Goal: Information Seeking & Learning: Learn about a topic

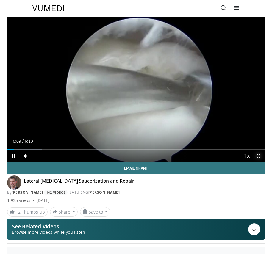
click at [260, 157] on span "Video Player" at bounding box center [259, 156] width 12 height 12
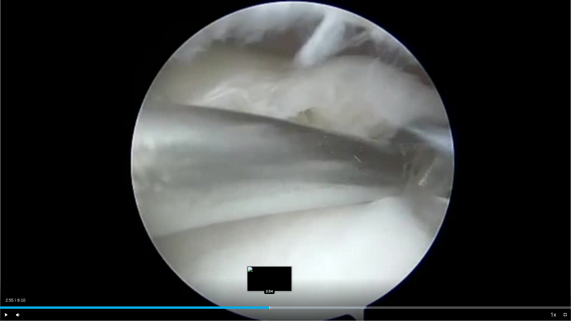
click at [270, 254] on div "Loaded : 64.20% 2:55 2:54" at bounding box center [285, 306] width 571 height 6
drag, startPoint x: 270, startPoint y: 306, endPoint x: 281, endPoint y: 305, distance: 11.4
click at [272, 254] on video-js "**********" at bounding box center [285, 160] width 571 height 321
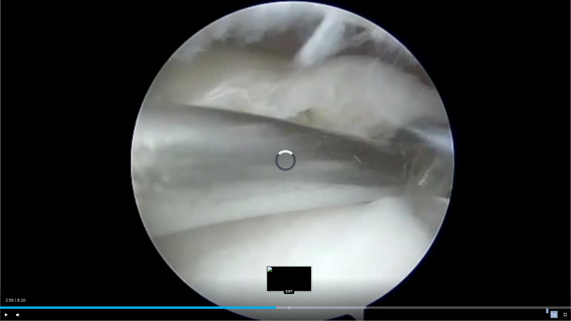
drag, startPoint x: 276, startPoint y: 308, endPoint x: 296, endPoint y: 308, distance: 19.6
click at [272, 254] on div "Progress Bar" at bounding box center [289, 308] width 1 height 2
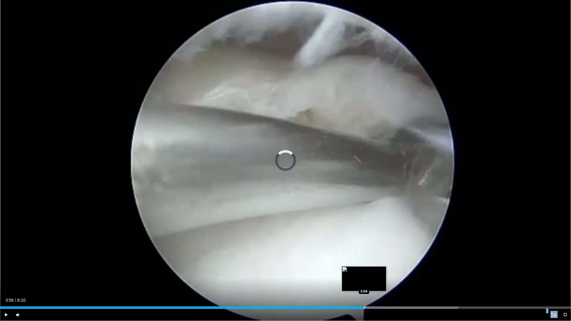
drag, startPoint x: 363, startPoint y: 308, endPoint x: 377, endPoint y: 309, distance: 13.7
click at [272, 254] on div "Loaded : 80.25% 3:55 3:56" at bounding box center [285, 308] width 571 height 2
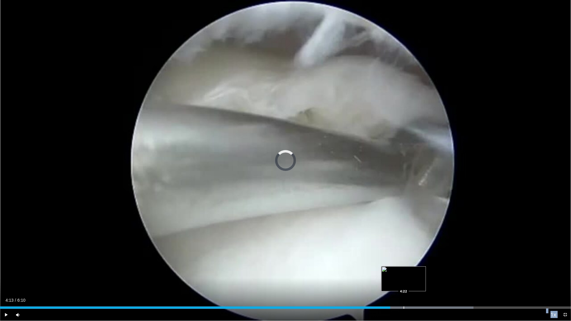
drag, startPoint x: 380, startPoint y: 307, endPoint x: 404, endPoint y: 307, distance: 24.1
click at [272, 254] on div "Progress Bar" at bounding box center [404, 308] width 1 height 2
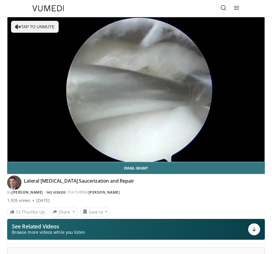
click at [222, 7] on icon at bounding box center [223, 8] width 6 height 6
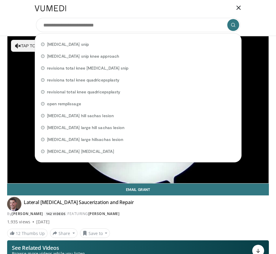
click at [73, 7] on div "Specialties Adult & Family Medicine Allergy, Asthma, Immunology Anesthesiology …" at bounding box center [138, 8] width 214 height 17
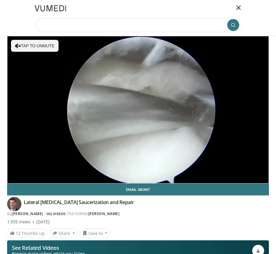
click at [58, 27] on input "Search topics, interventions" at bounding box center [138, 25] width 205 height 14
type input "**********"
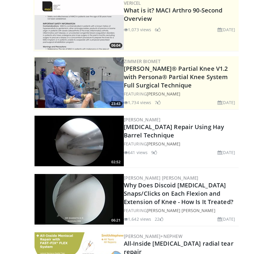
scroll to position [40, 0]
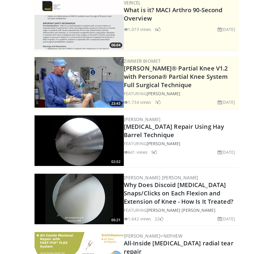
click at [83, 150] on img at bounding box center [79, 140] width 89 height 51
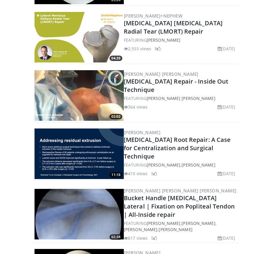
scroll to position [377, 0]
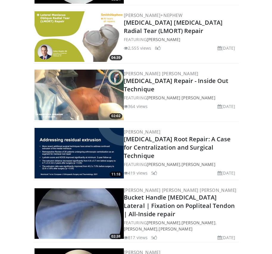
click at [91, 96] on img at bounding box center [79, 95] width 89 height 51
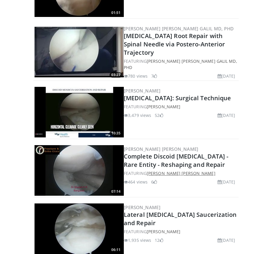
scroll to position [664, 0]
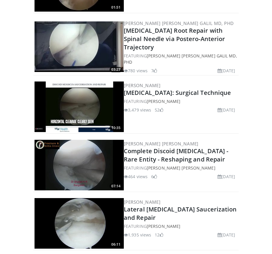
click at [82, 108] on img at bounding box center [79, 106] width 89 height 51
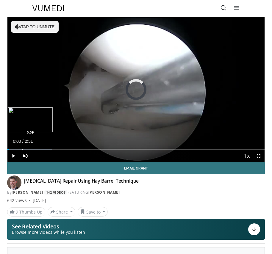
drag, startPoint x: 9, startPoint y: 148, endPoint x: 22, endPoint y: 147, distance: 13.1
click at [22, 147] on div "Loaded : 17.31% 0:09 0:09" at bounding box center [135, 147] width 257 height 6
drag, startPoint x: 22, startPoint y: 147, endPoint x: 48, endPoint y: 147, distance: 25.9
click at [48, 147] on video-js "**********" at bounding box center [135, 89] width 257 height 145
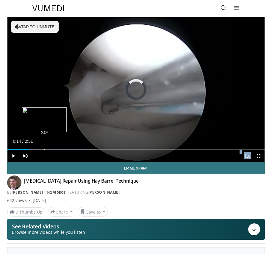
drag, startPoint x: 29, startPoint y: 149, endPoint x: 59, endPoint y: 148, distance: 29.2
click at [59, 148] on div "Loaded : 34.67% 0:23 0:24" at bounding box center [135, 147] width 257 height 6
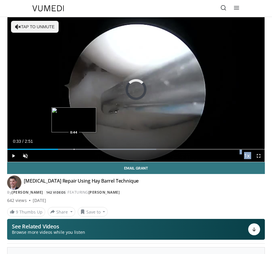
drag, startPoint x: 58, startPoint y: 148, endPoint x: 81, endPoint y: 148, distance: 22.9
click at [81, 148] on div "Loaded : 57.82% 0:41 0:44" at bounding box center [135, 147] width 257 height 6
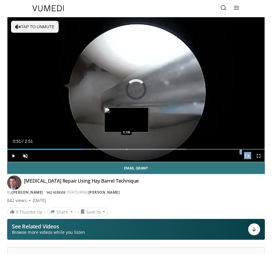
drag, startPoint x: 84, startPoint y: 149, endPoint x: 131, endPoint y: 148, distance: 46.4
click at [131, 148] on div "Loaded : 69.39% 1:17 1:19" at bounding box center [135, 147] width 257 height 6
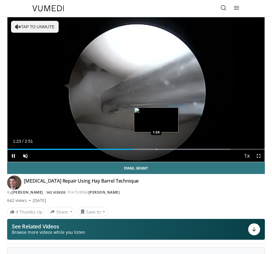
drag, startPoint x: 131, startPoint y: 148, endPoint x: 156, endPoint y: 147, distance: 25.6
click at [156, 147] on video-js "**********" at bounding box center [135, 89] width 257 height 145
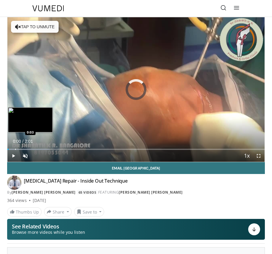
drag, startPoint x: 9, startPoint y: 148, endPoint x: 25, endPoint y: 150, distance: 16.1
click at [25, 150] on div "Loaded : 16.45% 0:02 0:03" at bounding box center [135, 147] width 257 height 6
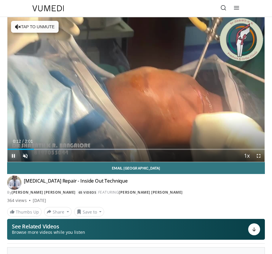
click at [12, 155] on span "Video Player" at bounding box center [13, 156] width 12 height 12
click at [13, 156] on span "Video Player" at bounding box center [13, 156] width 12 height 12
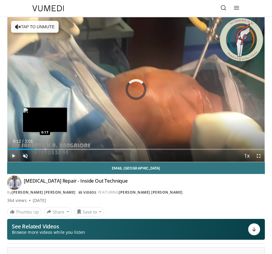
drag, startPoint x: 34, startPoint y: 148, endPoint x: 49, endPoint y: 150, distance: 14.6
click at [49, 150] on div "Loaded : 49.20% 0:16 0:17" at bounding box center [135, 147] width 257 height 6
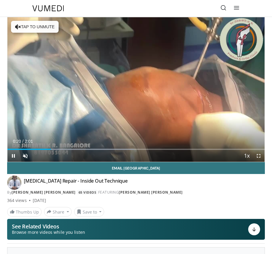
drag, startPoint x: 48, startPoint y: 150, endPoint x: 75, endPoint y: 150, distance: 27.7
click at [75, 150] on div "Current Time 0:20 / Duration 2:01 Pause Skip Backward Skip Forward Unmute 100% …" at bounding box center [135, 156] width 257 height 12
drag, startPoint x: 51, startPoint y: 148, endPoint x: 91, endPoint y: 151, distance: 40.6
click at [91, 151] on div "Current Time 0:22 / Duration 2:01 Play Skip Backward Skip Forward Unmute 100% L…" at bounding box center [135, 156] width 257 height 12
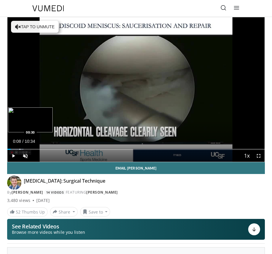
drag, startPoint x: 8, startPoint y: 148, endPoint x: 23, endPoint y: 149, distance: 14.3
click at [23, 149] on div "Loaded : 6.26% 00:24 00:30" at bounding box center [135, 147] width 257 height 6
drag, startPoint x: 23, startPoint y: 149, endPoint x: 42, endPoint y: 148, distance: 19.3
click at [42, 148] on video-js "**********" at bounding box center [135, 89] width 257 height 145
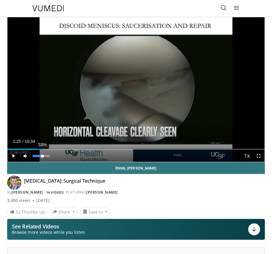
drag, startPoint x: 24, startPoint y: 149, endPoint x: 42, endPoint y: 151, distance: 18.6
click at [42, 151] on div "Current Time 1:25 / Duration 10:34 Play Skip Backward Skip Forward Mute 53% Loa…" at bounding box center [135, 156] width 257 height 12
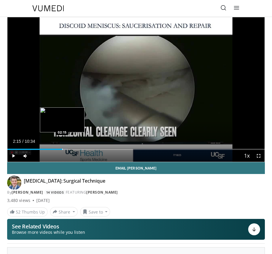
drag, startPoint x: 45, startPoint y: 148, endPoint x: 62, endPoint y: 149, distance: 17.6
click at [62, 149] on div "Loaded : 23.47% 02:15 02:15" at bounding box center [135, 147] width 257 height 6
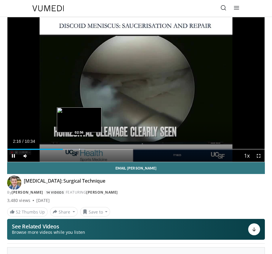
drag, startPoint x: 62, startPoint y: 149, endPoint x: 79, endPoint y: 149, distance: 17.3
click at [79, 149] on video-js "**********" at bounding box center [135, 89] width 257 height 145
drag, startPoint x: 63, startPoint y: 148, endPoint x: 88, endPoint y: 148, distance: 24.4
click at [88, 148] on div "Loaded : 31.57% 03:15 03:17" at bounding box center [135, 147] width 257 height 6
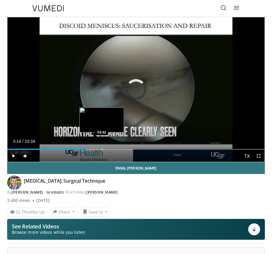
drag, startPoint x: 86, startPoint y: 148, endPoint x: 104, endPoint y: 149, distance: 17.6
click at [104, 149] on div "Loaded : 37.88% 03:49 03:52" at bounding box center [135, 147] width 257 height 6
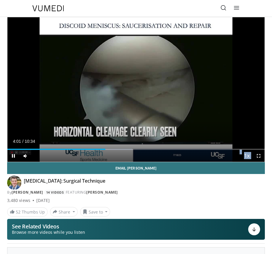
drag, startPoint x: 104, startPoint y: 149, endPoint x: 120, endPoint y: 150, distance: 15.8
click at [120, 150] on video-js "**********" at bounding box center [135, 89] width 257 height 145
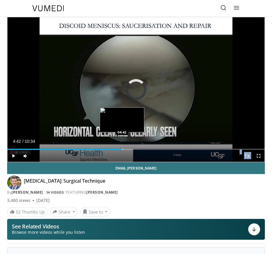
drag, startPoint x: 105, startPoint y: 147, endPoint x: 122, endPoint y: 149, distance: 17.3
click at [122, 149] on div "Loaded : 48.49% 04:41 04:42" at bounding box center [135, 147] width 257 height 6
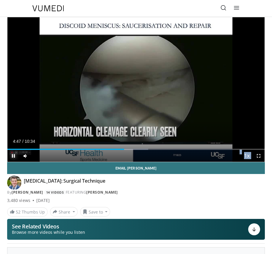
click at [14, 156] on span "Video Player" at bounding box center [13, 156] width 12 height 12
click at [12, 156] on span "Video Player" at bounding box center [13, 156] width 12 height 12
click at [259, 156] on span "Video Player" at bounding box center [259, 156] width 12 height 12
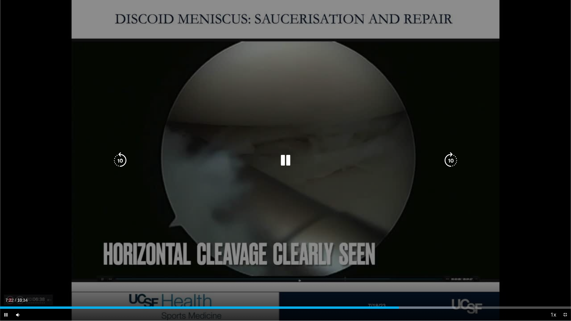
click at [272, 161] on icon "Video Player" at bounding box center [285, 160] width 17 height 17
